Goal: Task Accomplishment & Management: Use online tool/utility

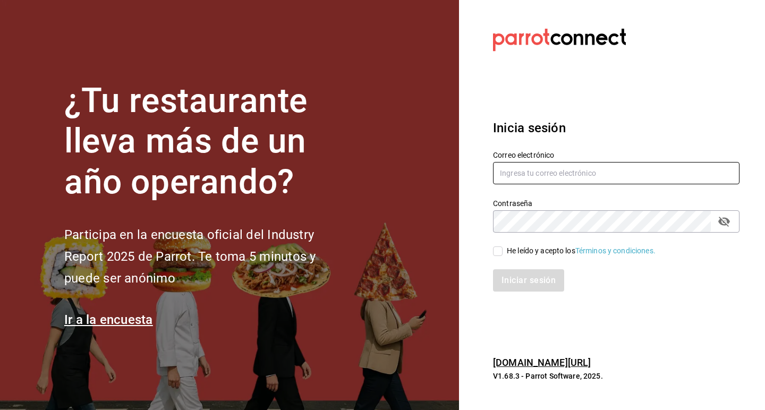
type input "cjuareze97@gmail.com"
click at [497, 253] on input "He leído y acepto los Términos y condiciones." at bounding box center [498, 251] width 10 height 10
checkbox input "true"
click at [506, 281] on button "Iniciar sesión" at bounding box center [529, 280] width 72 height 22
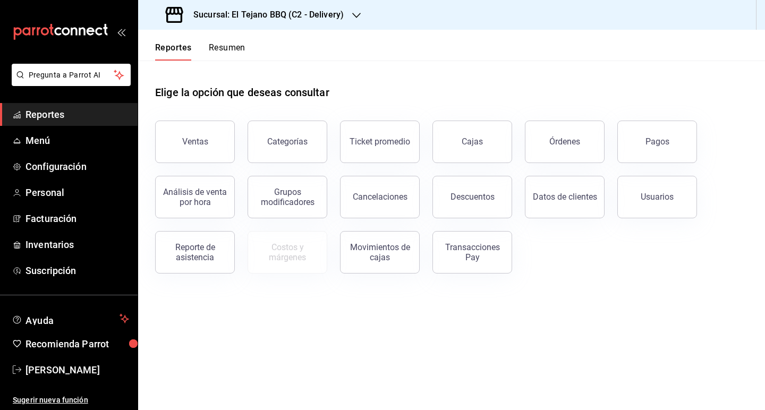
click at [82, 180] on ul "Reportes Menú Configuración Personal Facturación Inventarios Suscripción" at bounding box center [69, 192] width 138 height 179
click at [83, 186] on span "Personal" at bounding box center [77, 192] width 104 height 14
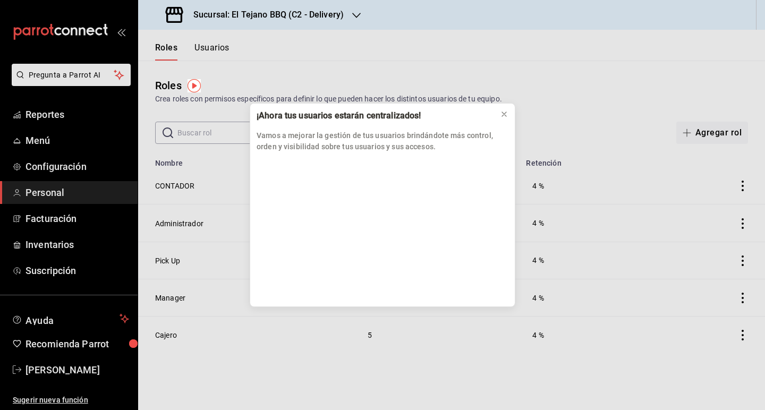
click at [78, 120] on div "¡Ahora tus usuarios estarán centralizados! Vamos a mejorar la gestión de tus us…" at bounding box center [382, 205] width 765 height 410
click at [75, 117] on div "¡Ahora tus usuarios estarán centralizados! Vamos a mejorar la gestión de tus us…" at bounding box center [382, 205] width 765 height 410
click at [45, 117] on div "¡Ahora tus usuarios estarán centralizados! Vamos a mejorar la gestión de tus us…" at bounding box center [382, 205] width 765 height 410
click at [501, 111] on icon at bounding box center [504, 114] width 8 height 8
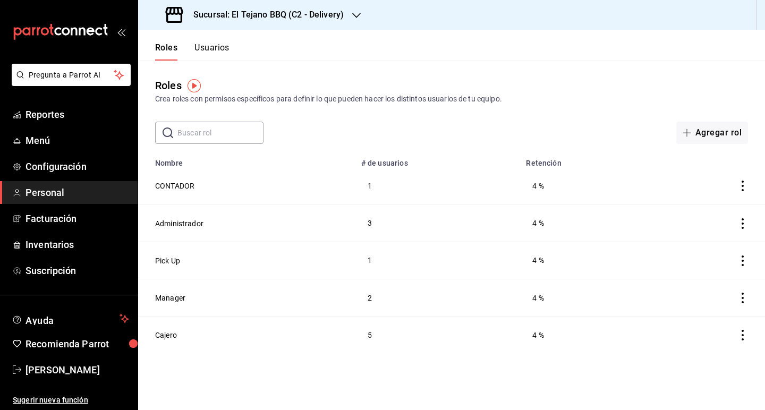
click at [66, 128] on ul "Reportes Menú Configuración Personal Facturación Inventarios Suscripción" at bounding box center [69, 192] width 138 height 179
click at [65, 114] on span "Reportes" at bounding box center [77, 114] width 104 height 14
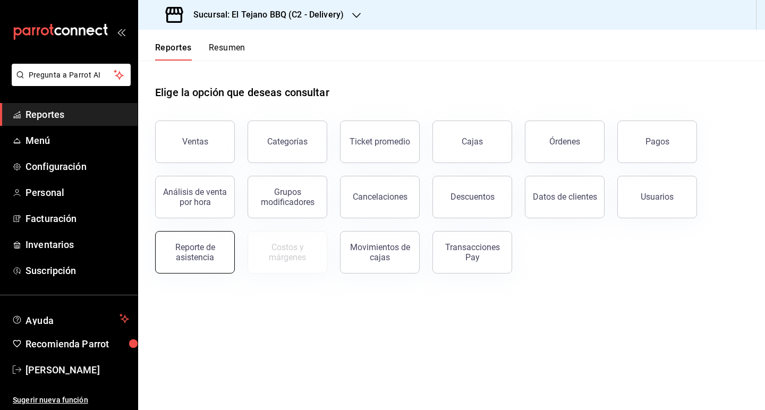
click at [186, 249] on div "Reporte de asistencia" at bounding box center [195, 252] width 66 height 20
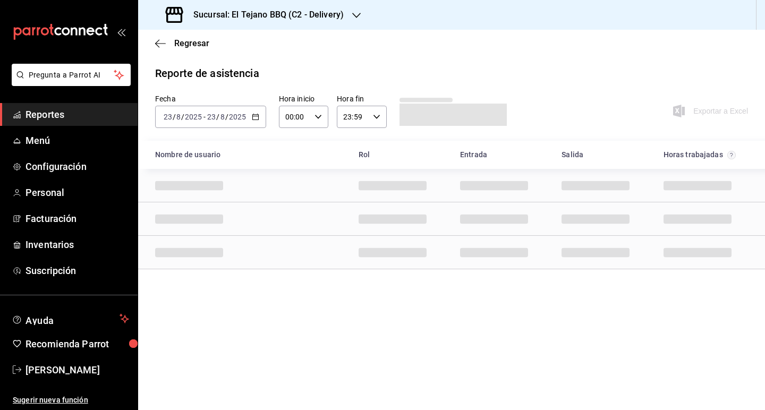
click at [226, 121] on span "/" at bounding box center [226, 117] width 3 height 8
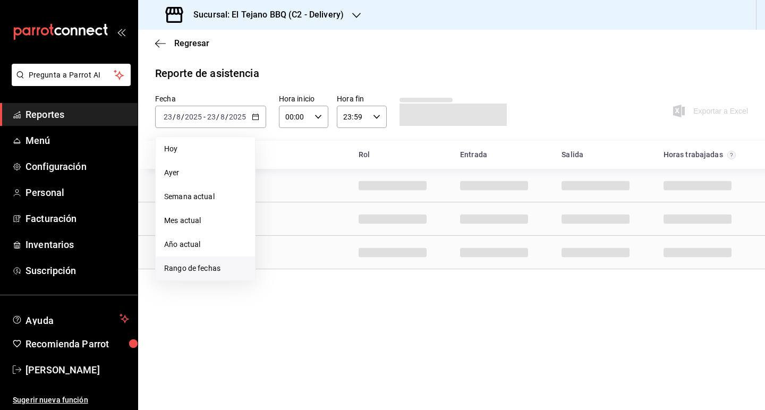
click at [195, 260] on li "Rango de fechas" at bounding box center [205, 268] width 99 height 24
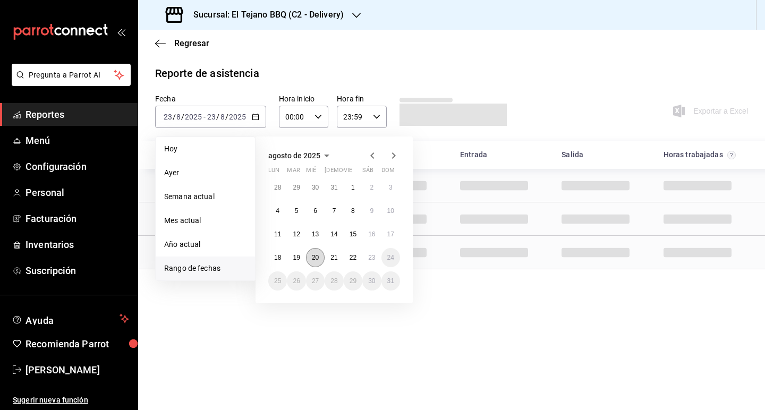
click at [308, 251] on button "20" at bounding box center [315, 257] width 19 height 19
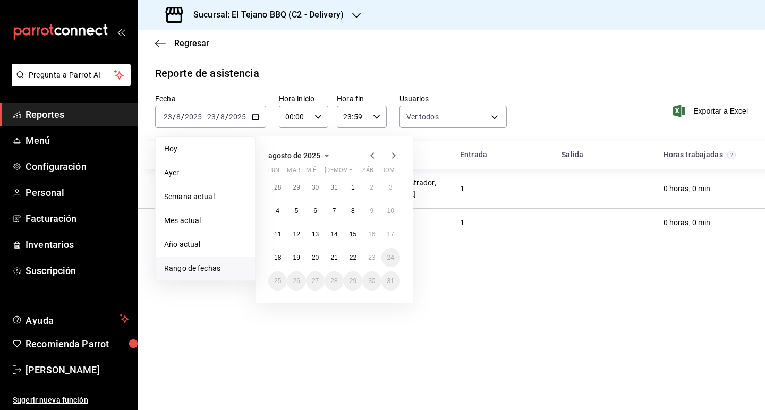
click at [484, 46] on div "Regresar" at bounding box center [451, 43] width 627 height 27
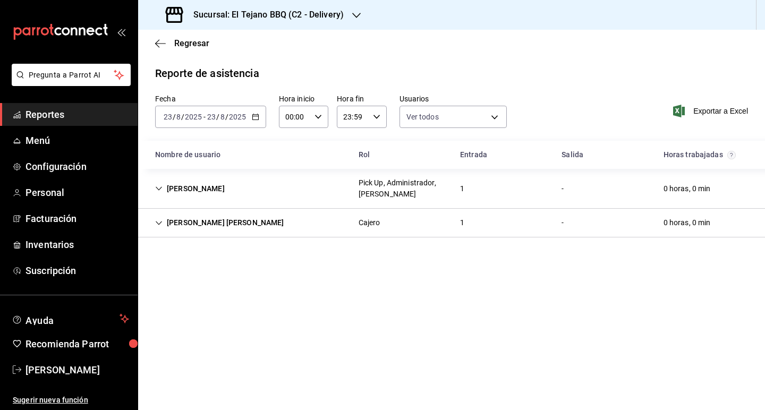
click at [284, 16] on h3 "Sucursal: El Tejano BBQ (C2 - Delivery)" at bounding box center [264, 14] width 159 height 13
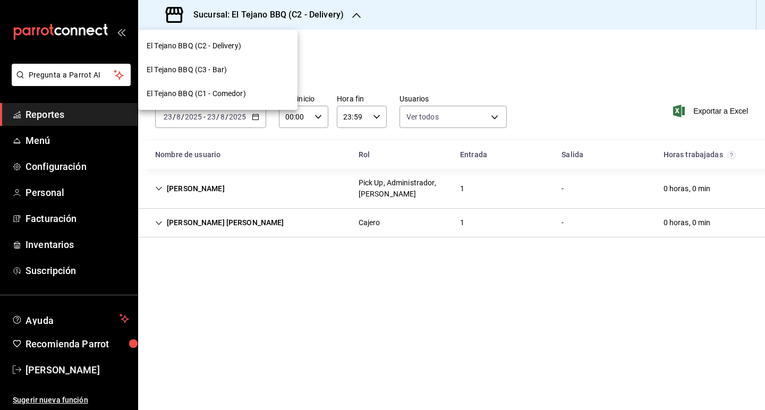
click at [249, 89] on div "El Tejano BBQ (C1 - Comedor)" at bounding box center [218, 93] width 142 height 11
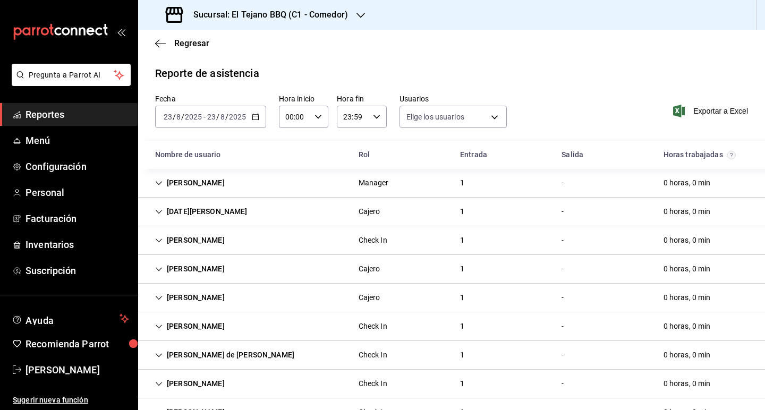
type input "f0b568a6-96b3-489b-b2a0-6da1ae9802a9,01b08241-3dae-4101-af63-6a3a9a3348ff,855b2…"
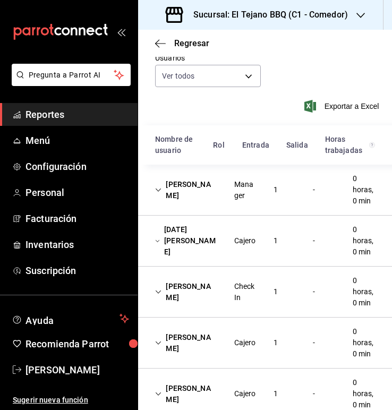
scroll to position [96, 0]
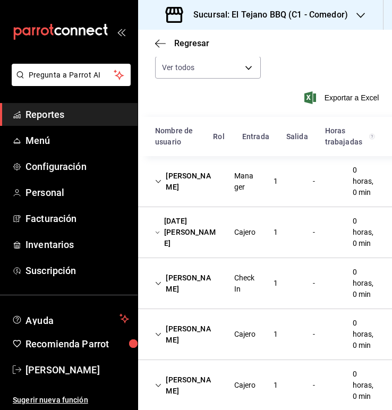
click at [123, 37] on div "mailbox folders" at bounding box center [69, 32] width 138 height 64
click at [122, 33] on icon "open_drawer_menu" at bounding box center [121, 32] width 8 height 8
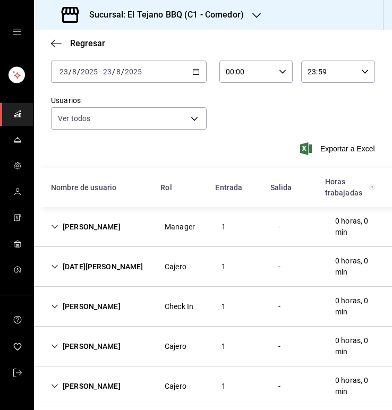
scroll to position [43, 0]
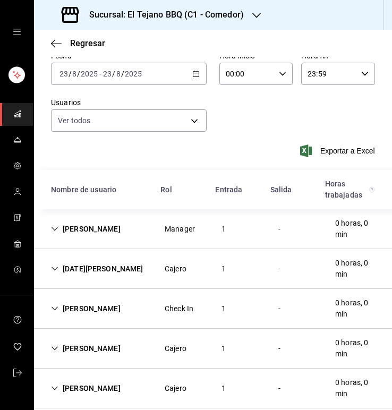
click at [181, 69] on div "2025-08-23 23 / 8 / 2025 - 2025-08-23 23 / 8 / 2025" at bounding box center [129, 74] width 156 height 22
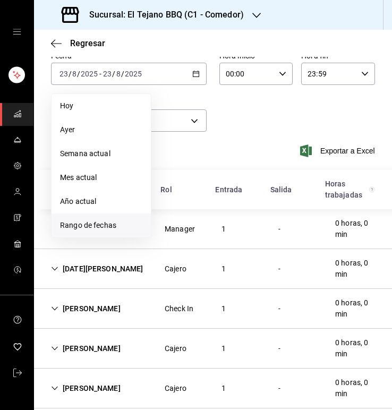
click at [98, 228] on span "Rango de fechas" at bounding box center [101, 225] width 82 height 11
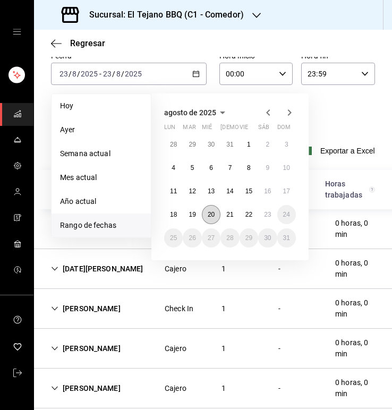
click at [219, 212] on button "20" at bounding box center [211, 214] width 19 height 19
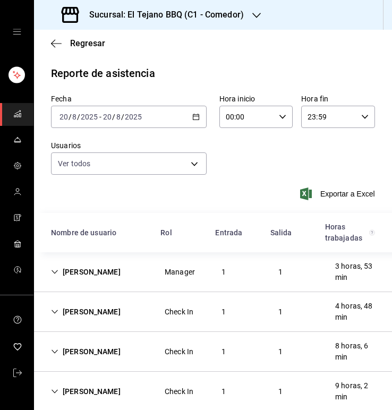
click at [92, 106] on div "2025-08-20 20 / 8 / 2025 - 2025-08-20 20 / 8 / 2025" at bounding box center [129, 117] width 156 height 22
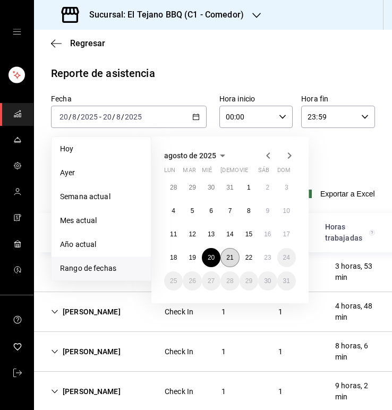
click at [231, 254] on abbr "21" at bounding box center [229, 257] width 7 height 7
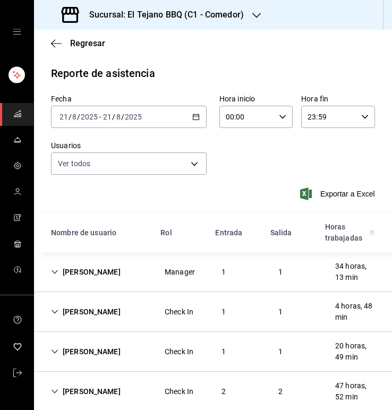
click at [126, 121] on input "2025" at bounding box center [133, 117] width 18 height 8
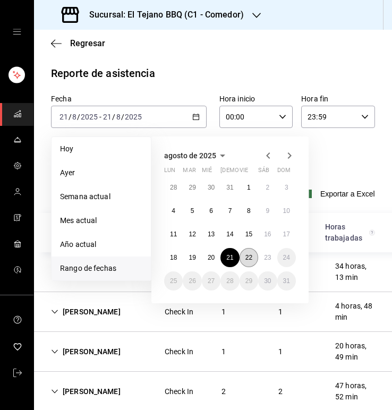
click at [249, 252] on button "22" at bounding box center [248, 257] width 19 height 19
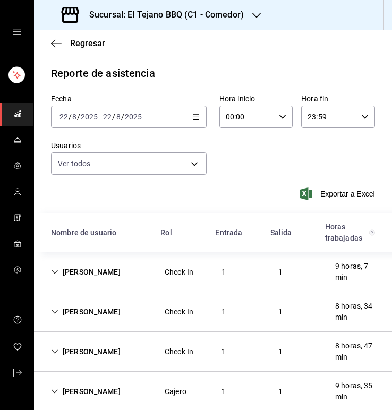
click at [140, 117] on input "2025" at bounding box center [133, 117] width 18 height 8
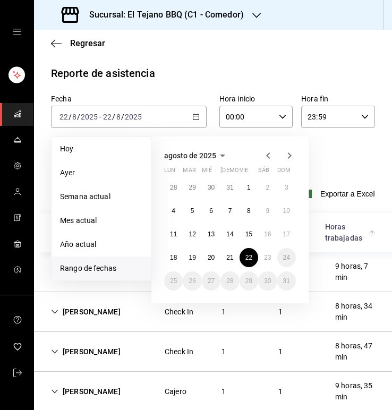
click at [331, 168] on div "agosto de 2025 lun mar mié jue vie sáb dom 28 29 30 31 1 2 3 4 5 6 7 8 9 10 11 …" at bounding box center [244, 215] width 186 height 175
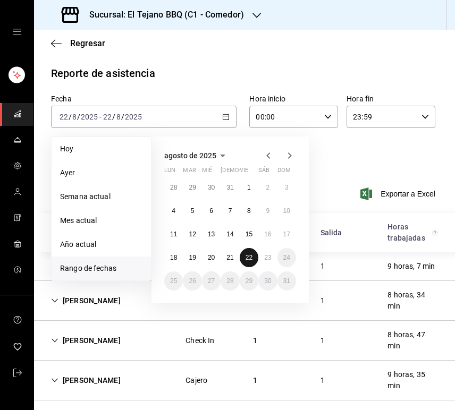
click at [252, 256] on abbr "22" at bounding box center [248, 257] width 7 height 7
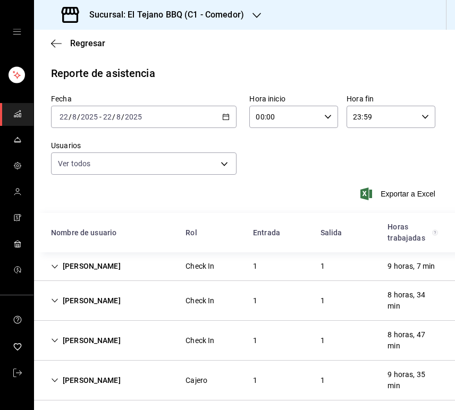
click at [341, 189] on div "Exportar a Excel" at bounding box center [243, 193] width 384 height 13
click at [100, 124] on div "2025-08-22 22 / 8 / 2025 - 2025-08-22 22 / 8 / 2025" at bounding box center [143, 117] width 185 height 22
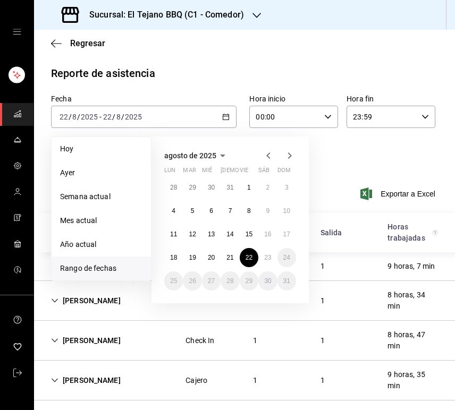
scroll to position [0, 0]
click at [261, 261] on button "23" at bounding box center [267, 257] width 19 height 19
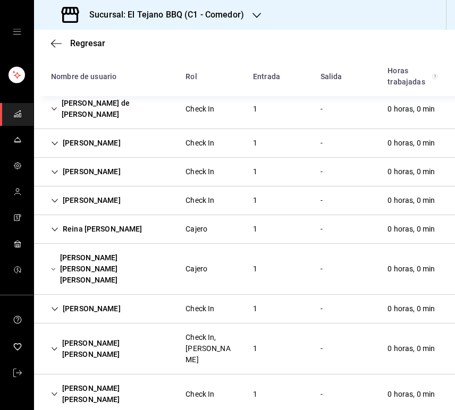
scroll to position [349, 0]
